Goal: Task Accomplishment & Management: Manage account settings

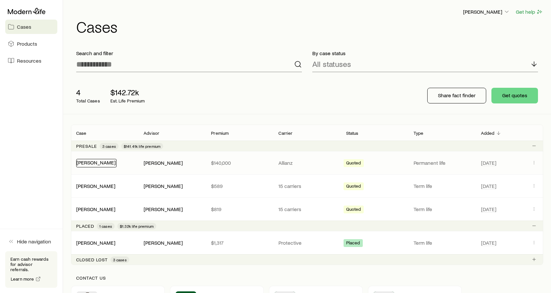
click at [99, 164] on link "[PERSON_NAME]" at bounding box center [96, 162] width 39 height 6
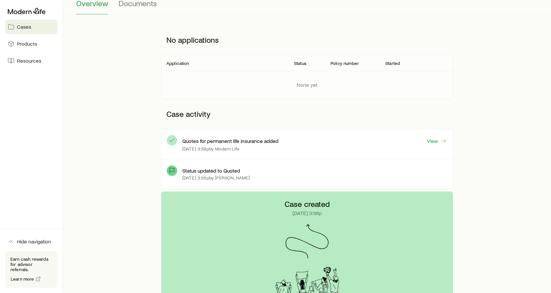
scroll to position [65, 0]
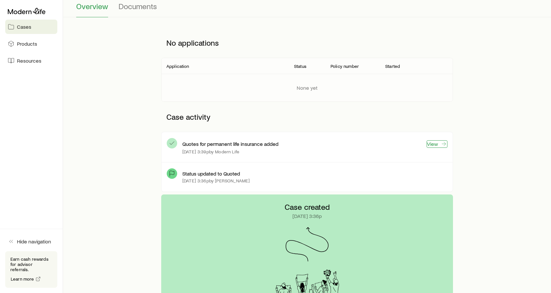
click at [437, 143] on link "View" at bounding box center [437, 143] width 21 height 7
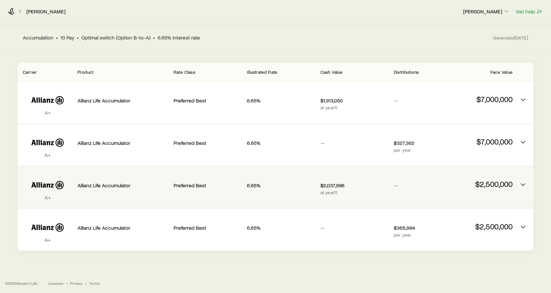
scroll to position [58, 0]
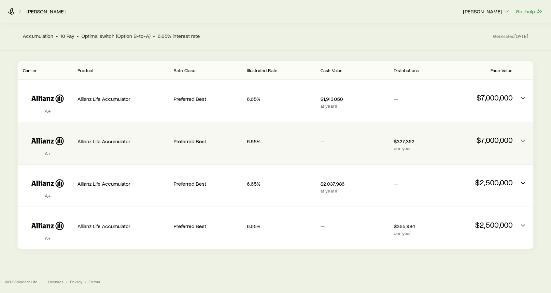
click at [149, 145] on div "Allianz Life Accumulator" at bounding box center [123, 139] width 91 height 25
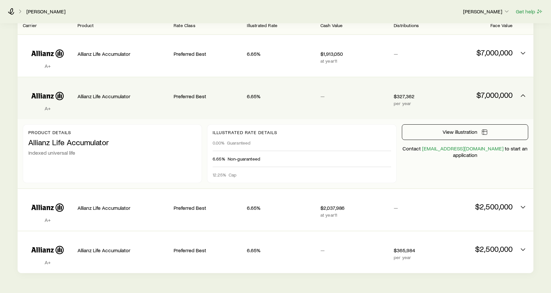
scroll to position [94, 0]
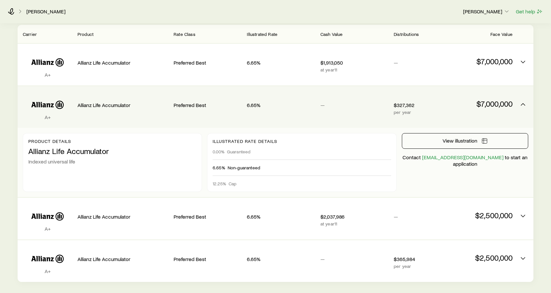
click at [169, 111] on div "A+ Allianz Life Accumulator Preferred Best 6.65% — $327,362 per year $7,000,000" at bounding box center [276, 107] width 516 height 42
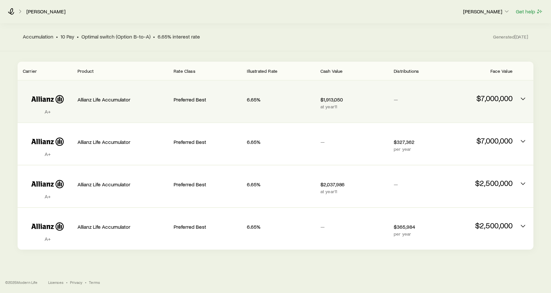
scroll to position [58, 0]
click at [283, 107] on div "6.65%" at bounding box center [281, 97] width 68 height 25
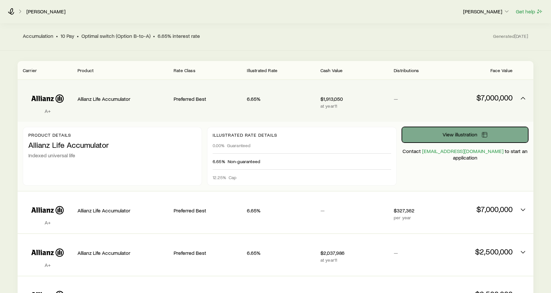
click at [437, 142] on button "View illustration" at bounding box center [465, 135] width 126 height 16
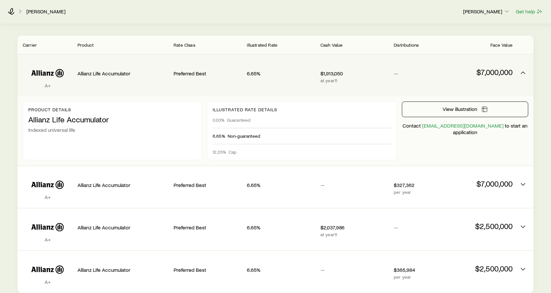
scroll to position [123, 0]
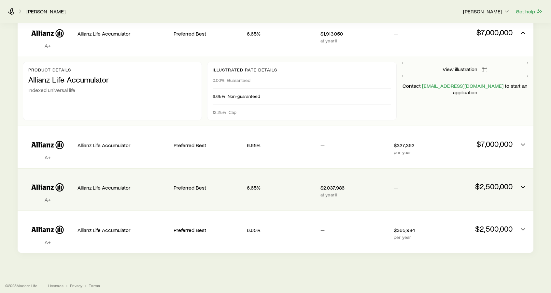
click at [165, 193] on div "Allianz Life Accumulator" at bounding box center [123, 186] width 91 height 25
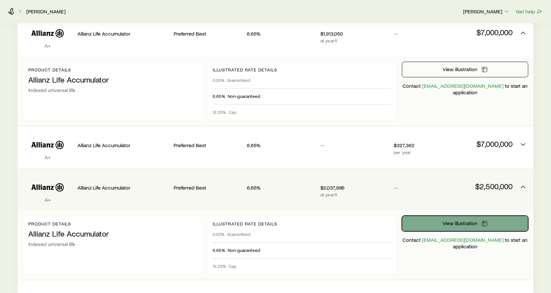
click at [428, 222] on button "View illustration" at bounding box center [465, 223] width 126 height 16
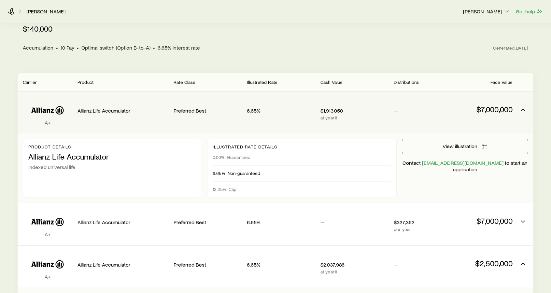
scroll to position [25, 0]
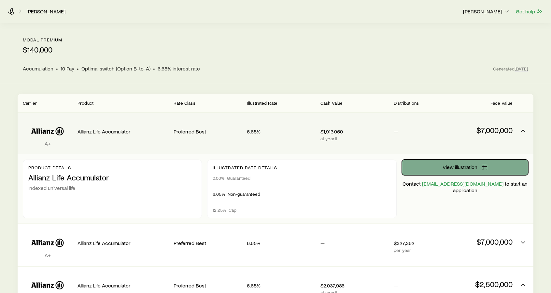
click at [432, 167] on button "View illustration" at bounding box center [465, 167] width 126 height 16
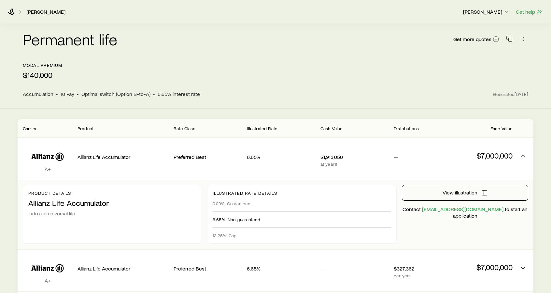
scroll to position [0, 0]
click at [10, 14] on icon at bounding box center [11, 11] width 7 height 7
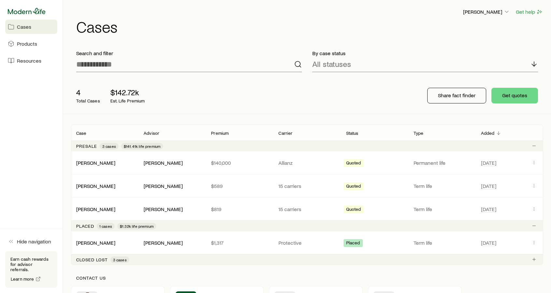
click at [30, 13] on icon at bounding box center [27, 11] width 38 height 7
click at [37, 12] on icon at bounding box center [27, 11] width 38 height 7
click at [20, 41] on span "Products" at bounding box center [27, 43] width 20 height 7
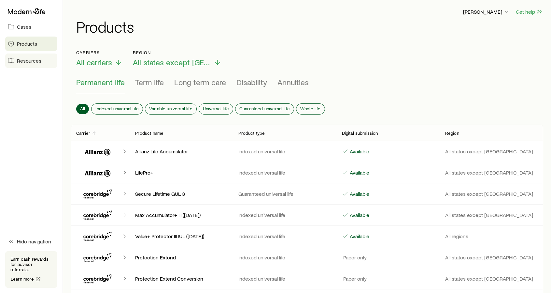
click at [22, 60] on span "Resources" at bounding box center [29, 60] width 24 height 7
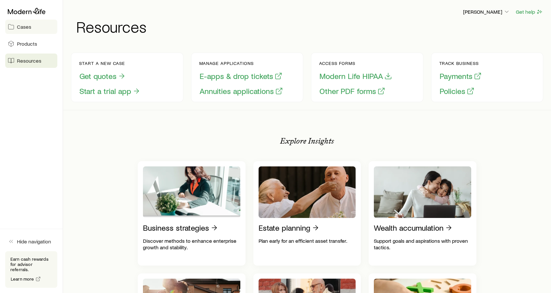
click at [27, 26] on span "Cases" at bounding box center [24, 26] width 14 height 7
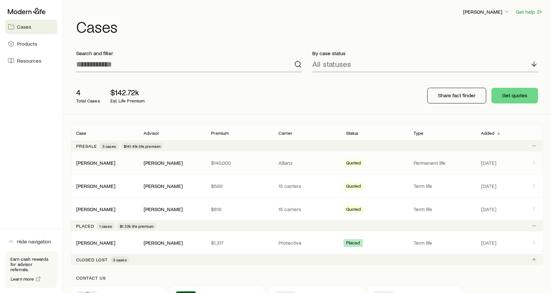
click at [111, 159] on div "[PERSON_NAME]" at bounding box center [104, 162] width 67 height 7
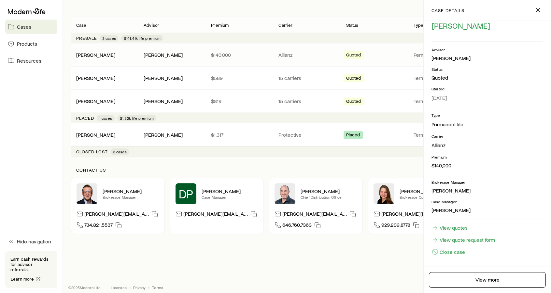
scroll to position [113, 0]
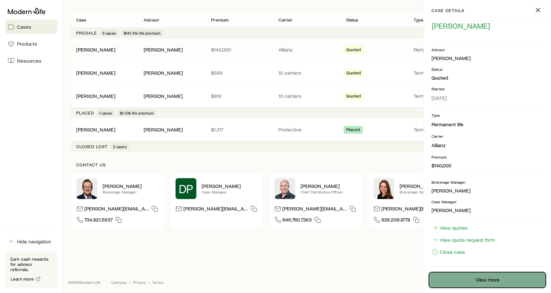
click at [460, 282] on link "View more" at bounding box center [487, 280] width 117 height 16
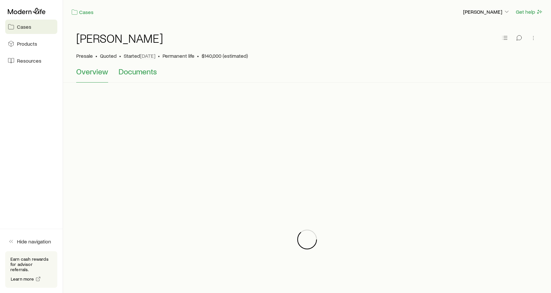
click at [137, 71] on span "Documents" at bounding box center [138, 71] width 38 height 9
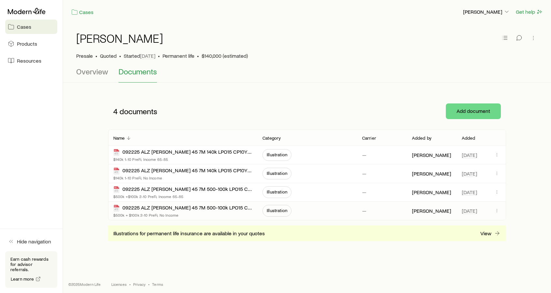
click at [164, 217] on div "092225 ALZ [PERSON_NAME] 45 7M 500-100k LPO15 CP10Y QV $500k + $100k 2-10 PreFi…" at bounding box center [182, 210] width 139 height 18
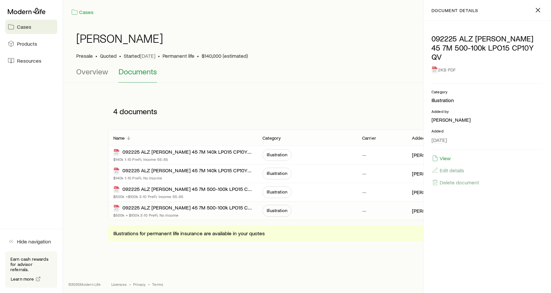
click at [277, 211] on span "Illustration" at bounding box center [277, 210] width 21 height 5
click at [269, 211] on span "Illustration" at bounding box center [277, 210] width 21 height 5
click at [541, 11] on icon "button" at bounding box center [538, 10] width 8 height 8
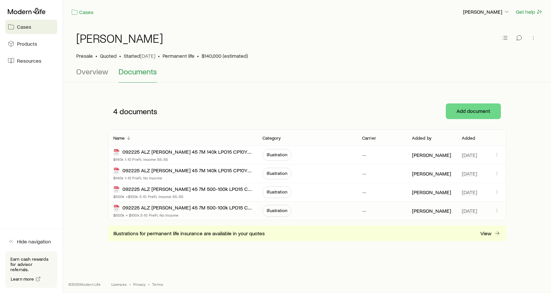
click at [281, 211] on span "Illustration" at bounding box center [277, 210] width 21 height 5
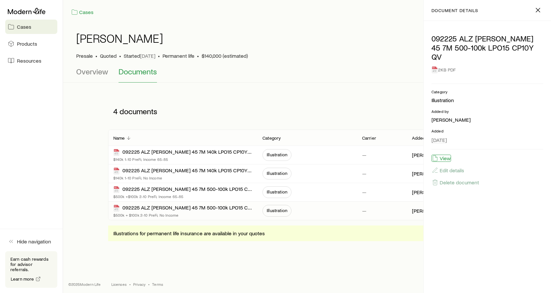
click at [443, 154] on button "View" at bounding box center [442, 157] width 20 height 7
